Goal: Navigation & Orientation: Find specific page/section

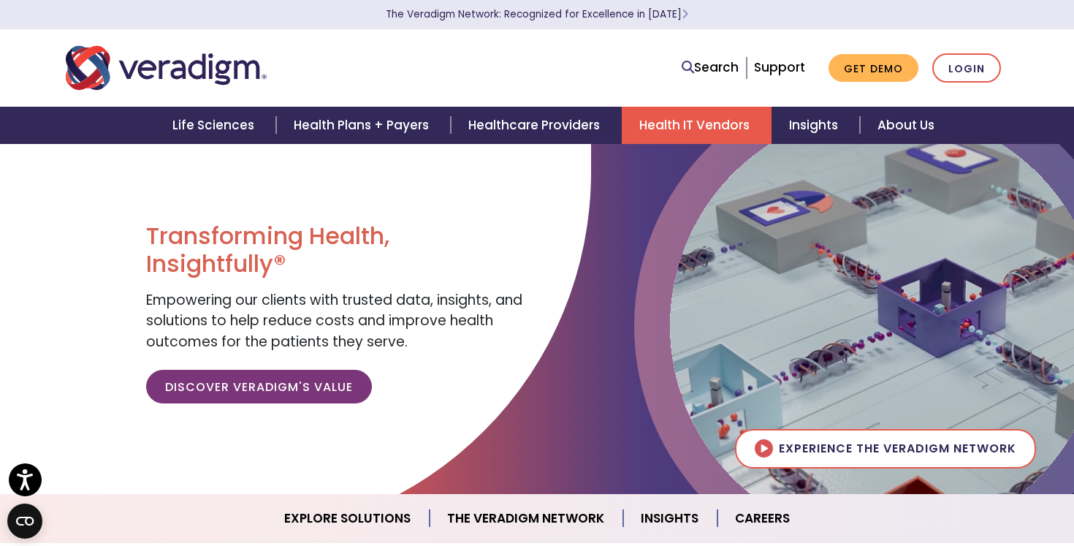
click at [712, 123] on link "Health IT Vendors" at bounding box center [697, 125] width 150 height 37
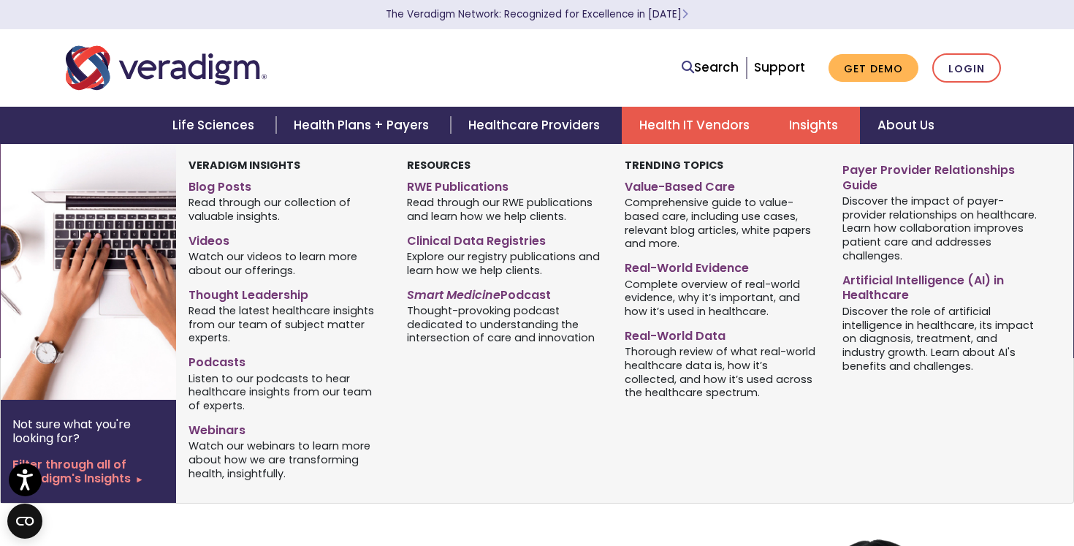
click at [822, 123] on link "Insights" at bounding box center [815, 125] width 88 height 37
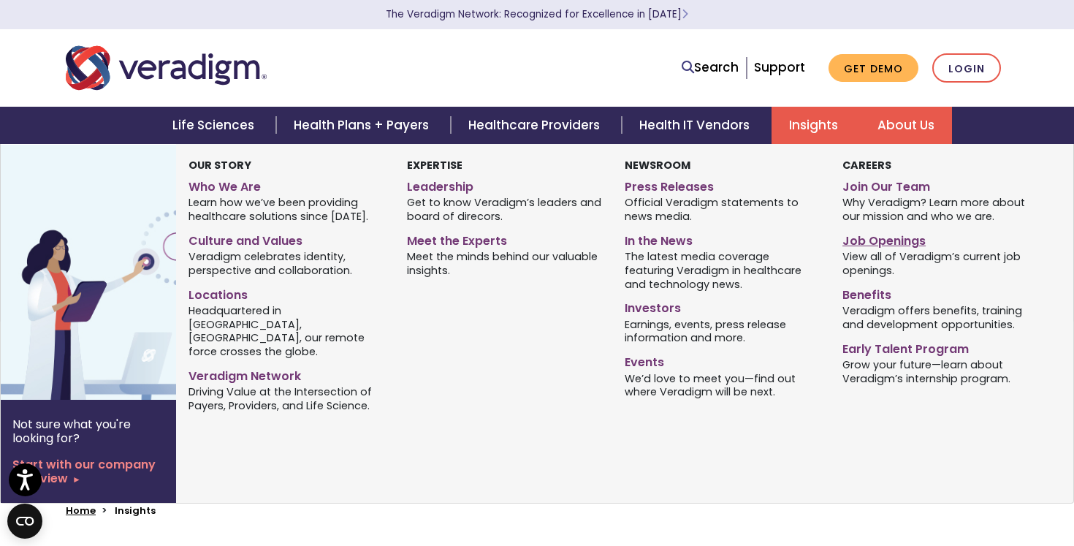
click at [881, 244] on link "Job Openings" at bounding box center [940, 238] width 196 height 21
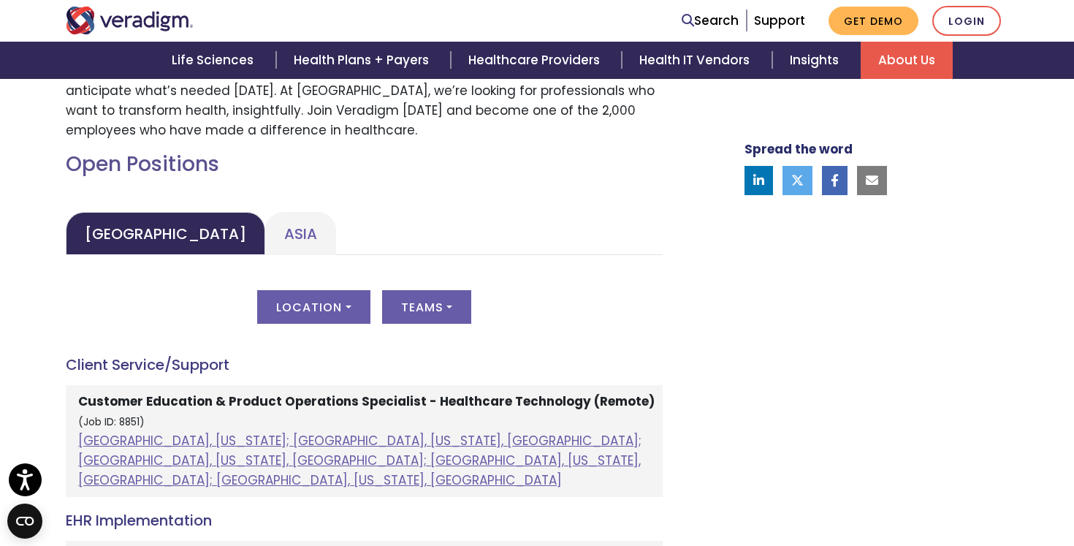
scroll to position [603, 0]
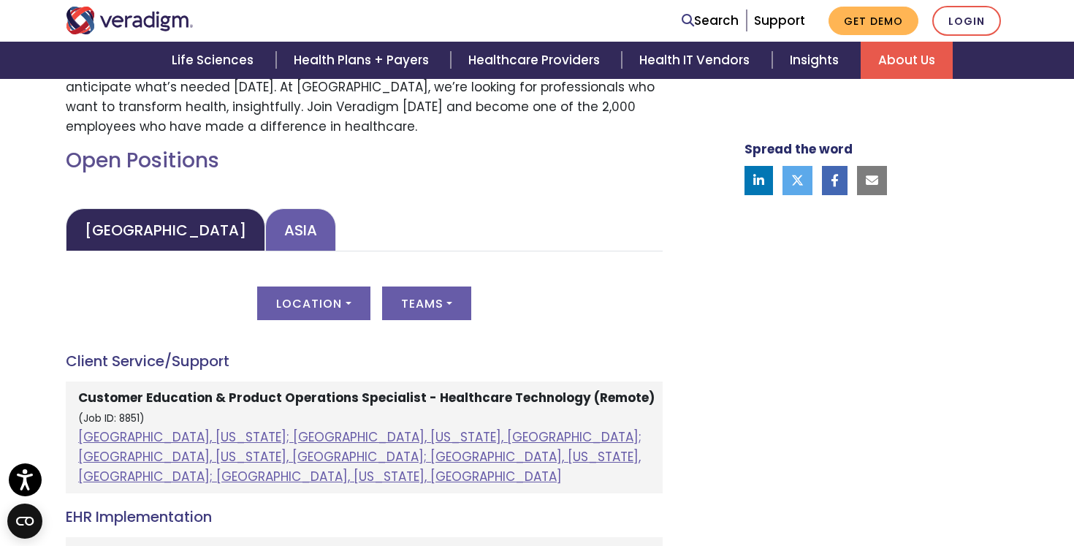
click at [265, 234] on link "Asia" at bounding box center [300, 229] width 71 height 43
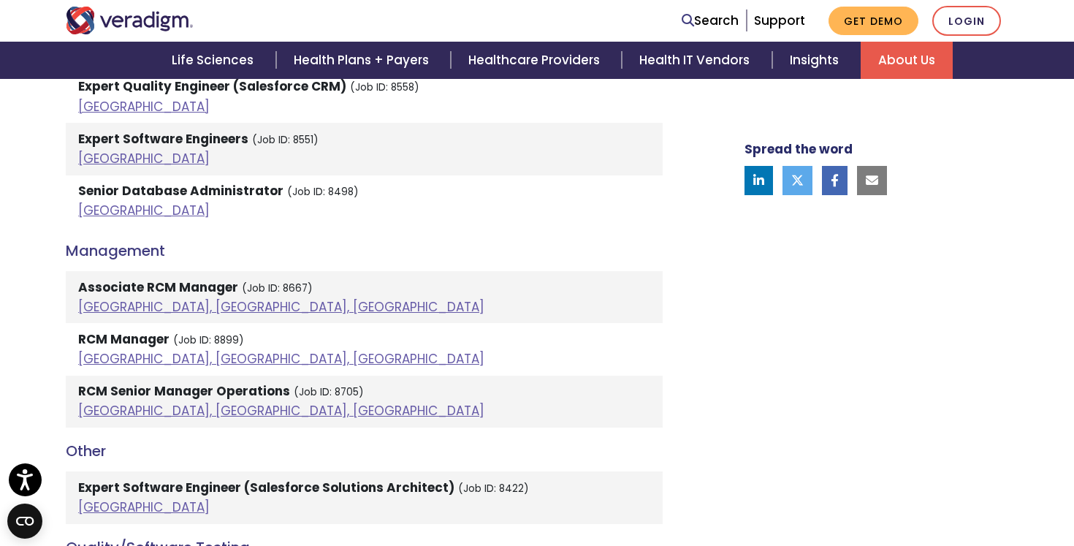
scroll to position [950, 0]
